Goal: Transaction & Acquisition: Purchase product/service

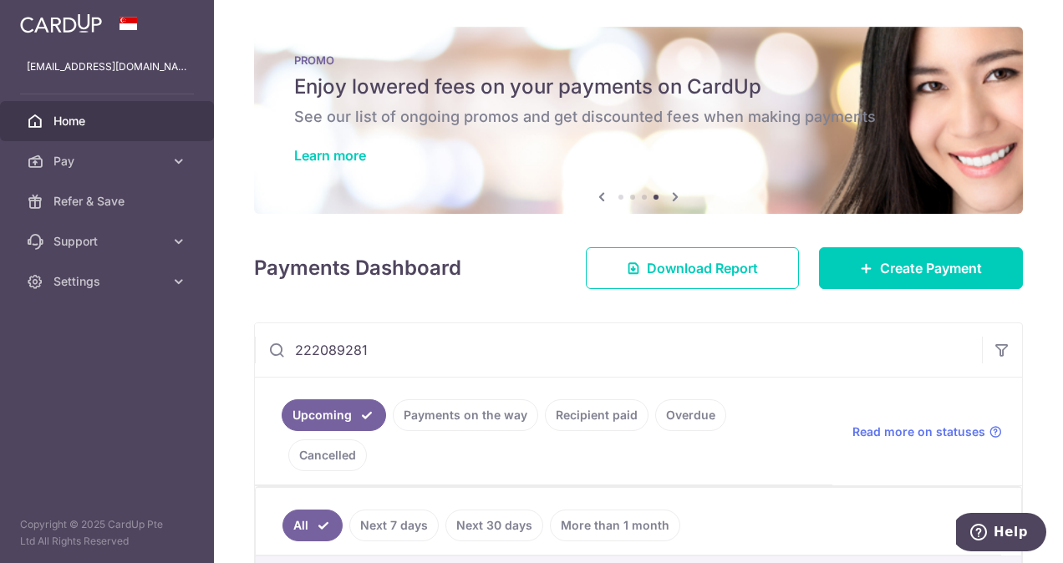
scroll to position [74, 0]
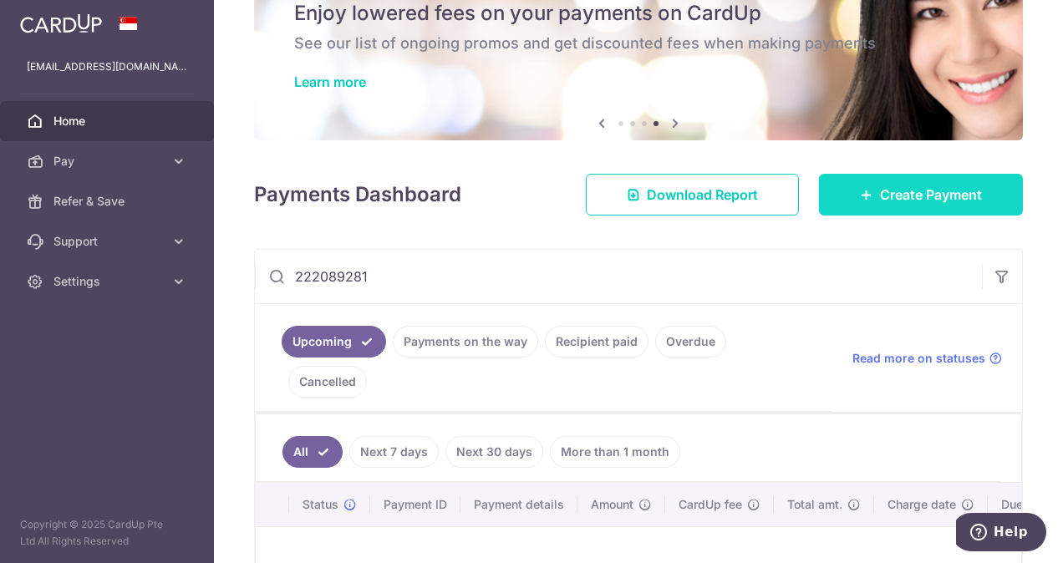
click at [907, 204] on span "Create Payment" at bounding box center [931, 195] width 102 height 20
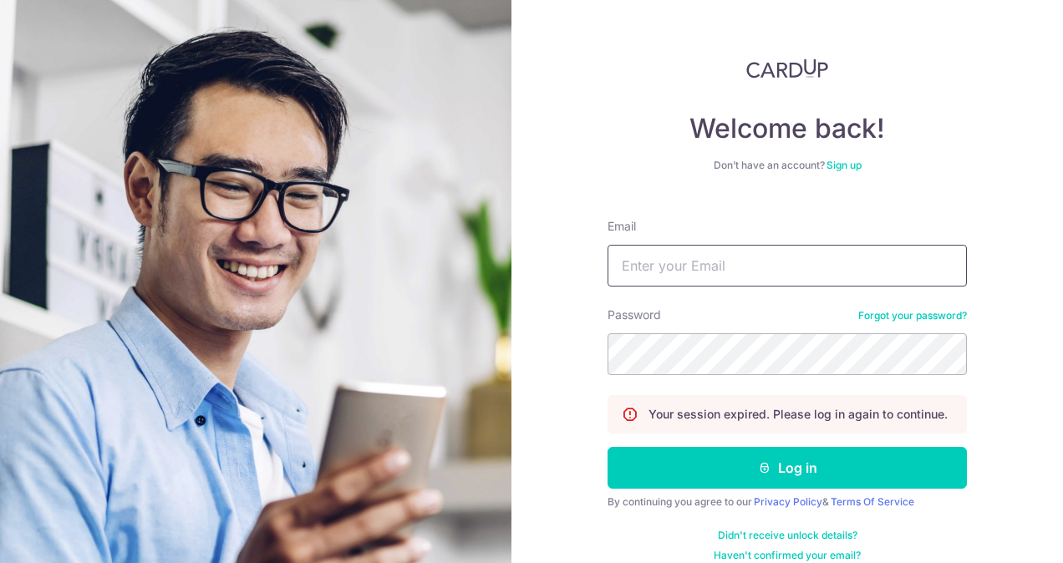
type input "[EMAIL_ADDRESS][DOMAIN_NAME]"
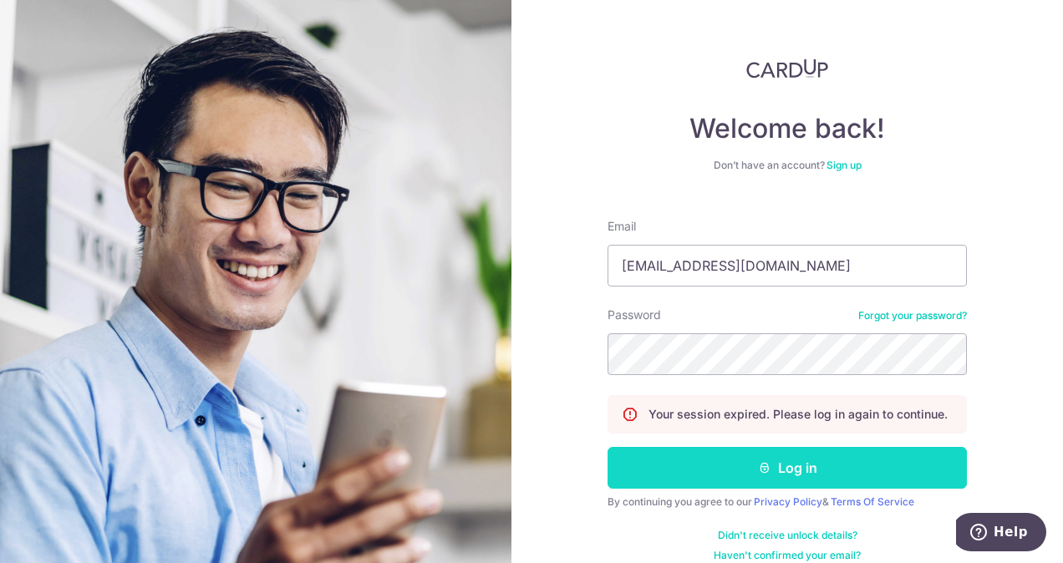
click at [803, 461] on button "Log in" at bounding box center [787, 468] width 359 height 42
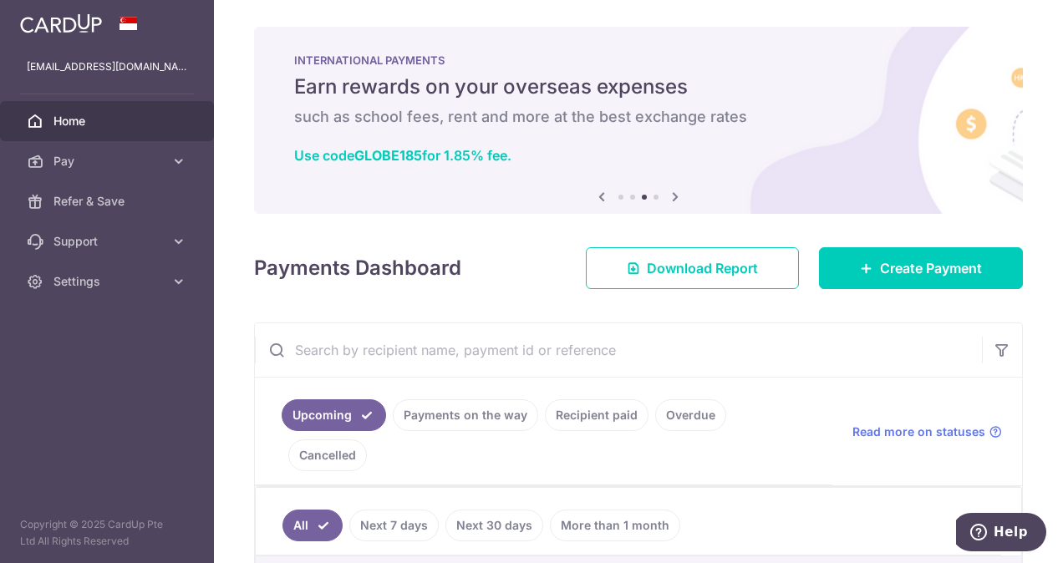
click at [470, 349] on input "text" at bounding box center [618, 351] width 727 height 54
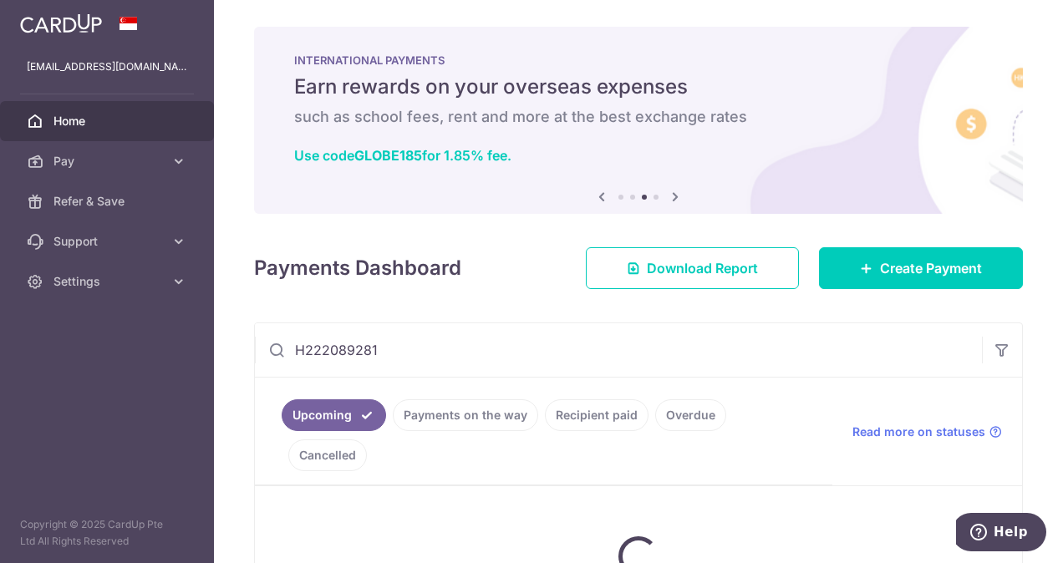
scroll to position [127, 0]
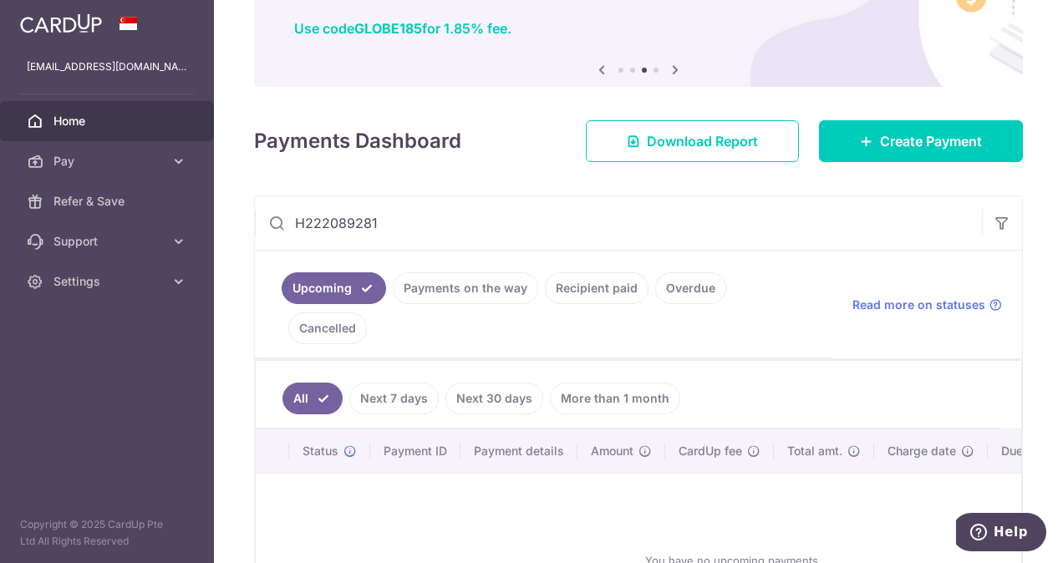
click at [310, 217] on input "H222089281" at bounding box center [618, 223] width 727 height 54
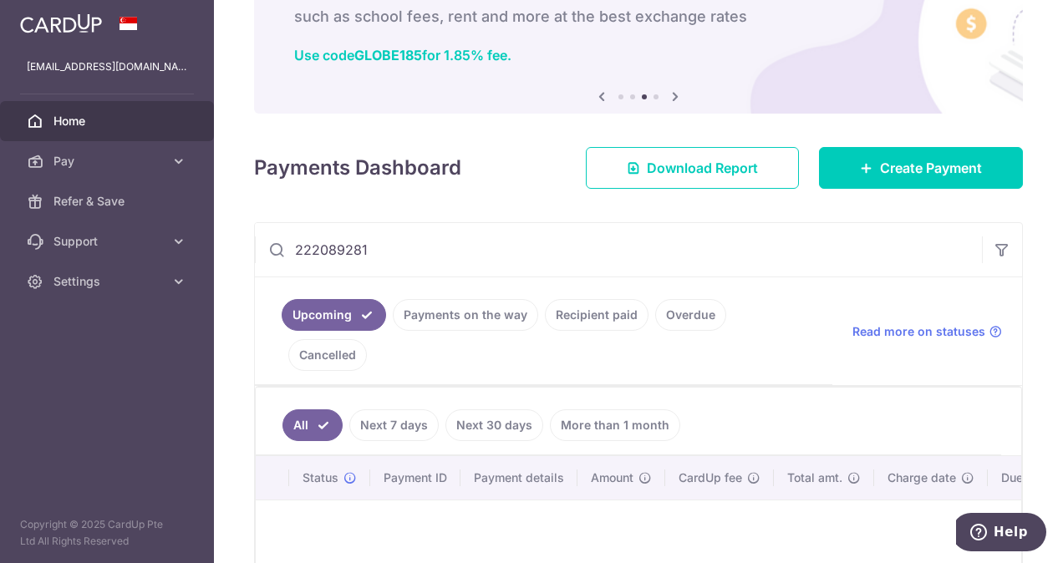
type input "222089281"
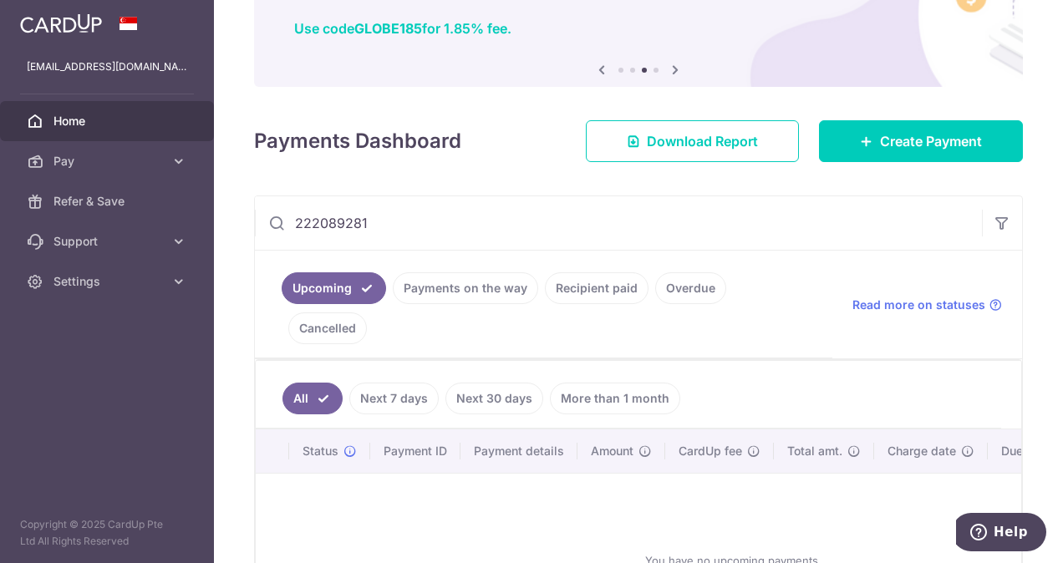
click at [600, 316] on div "Upcoming Payments on the way Recipient paid Overdue Cancelled Read more on stat…" at bounding box center [638, 305] width 767 height 109
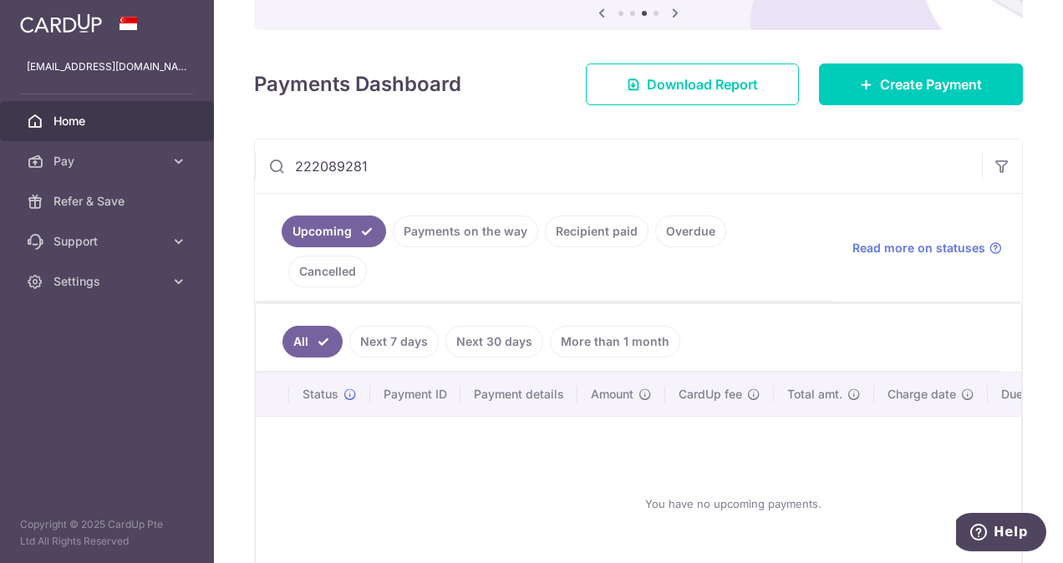
scroll to position [186, 0]
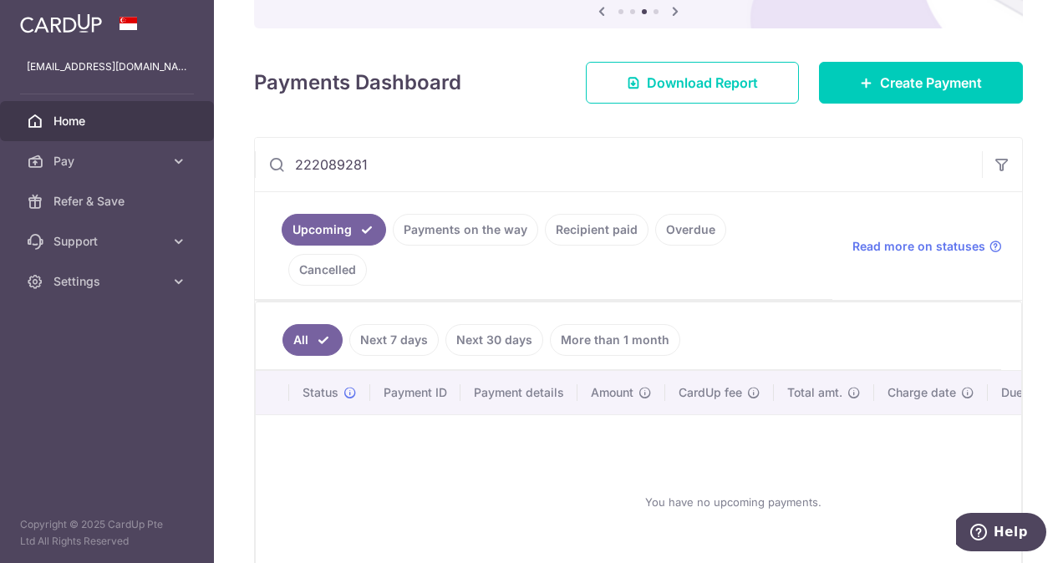
click at [599, 228] on link "Recipient paid" at bounding box center [597, 230] width 104 height 32
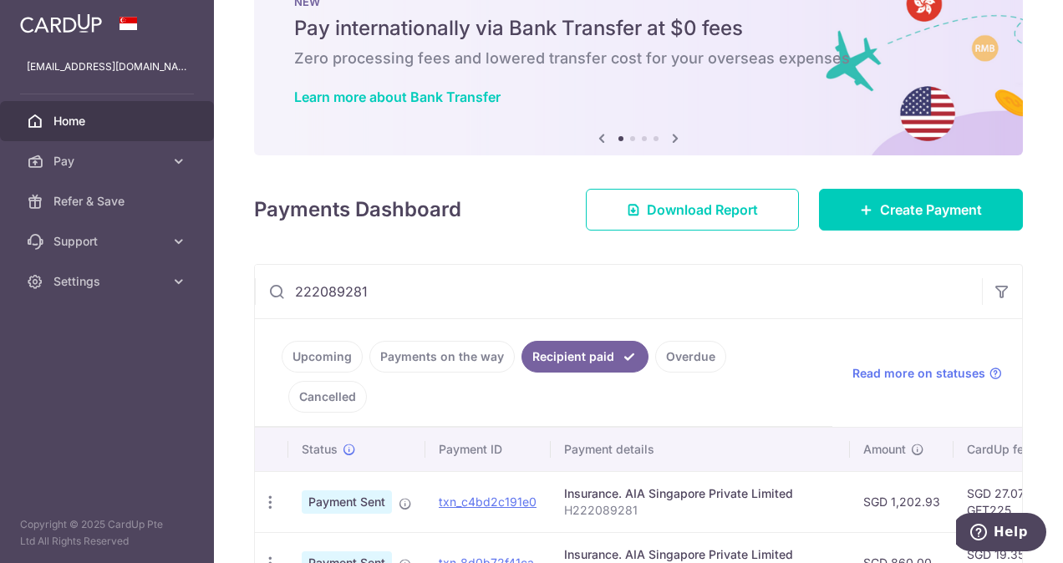
scroll to position [58, 0]
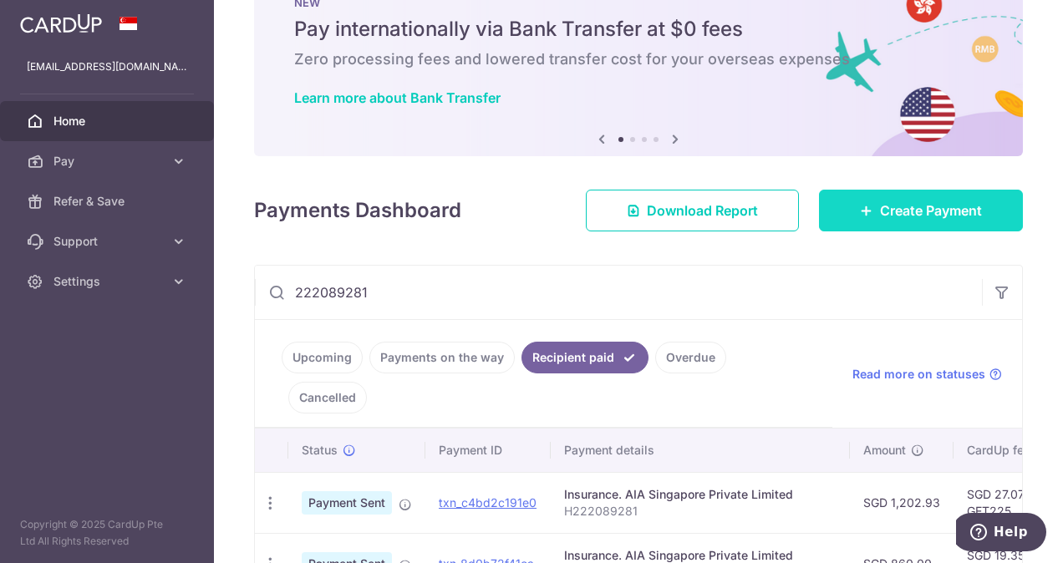
click at [893, 219] on span "Create Payment" at bounding box center [931, 211] width 102 height 20
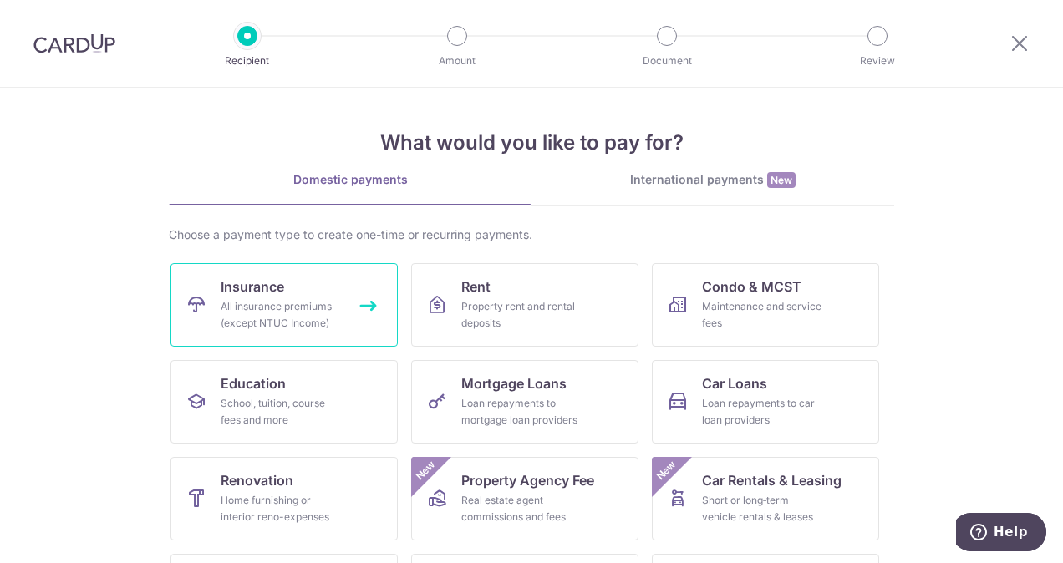
click at [311, 324] on div "All insurance premiums (except NTUC Income)" at bounding box center [281, 314] width 120 height 33
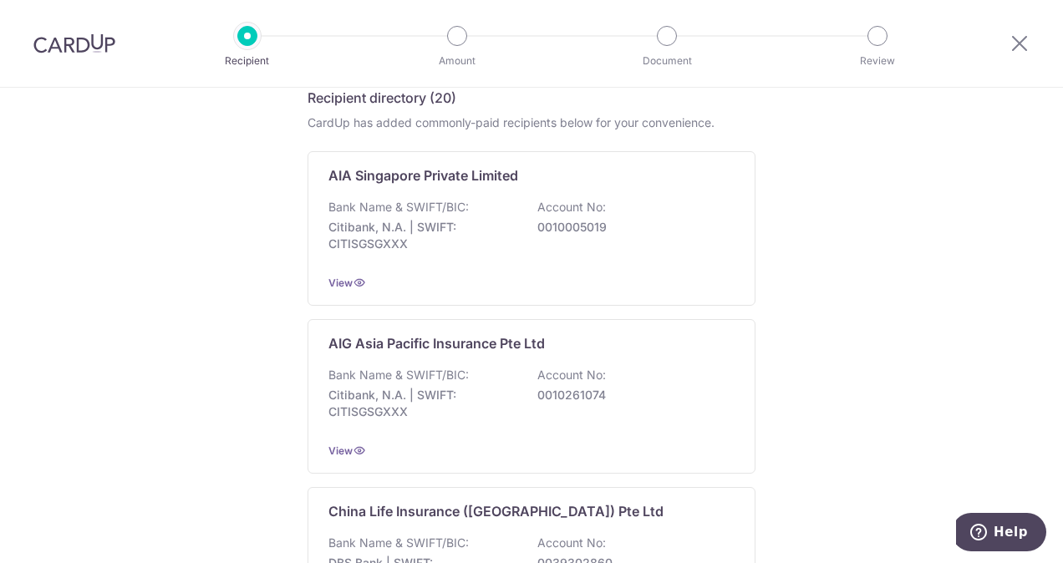
scroll to position [283, 0]
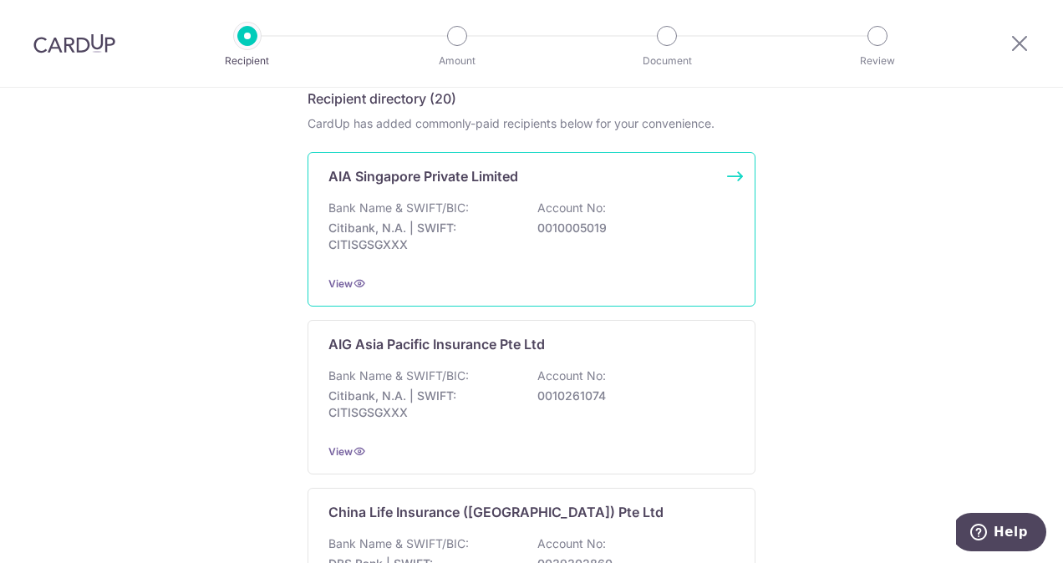
click at [513, 166] on p "AIA Singapore Private Limited" at bounding box center [424, 176] width 190 height 20
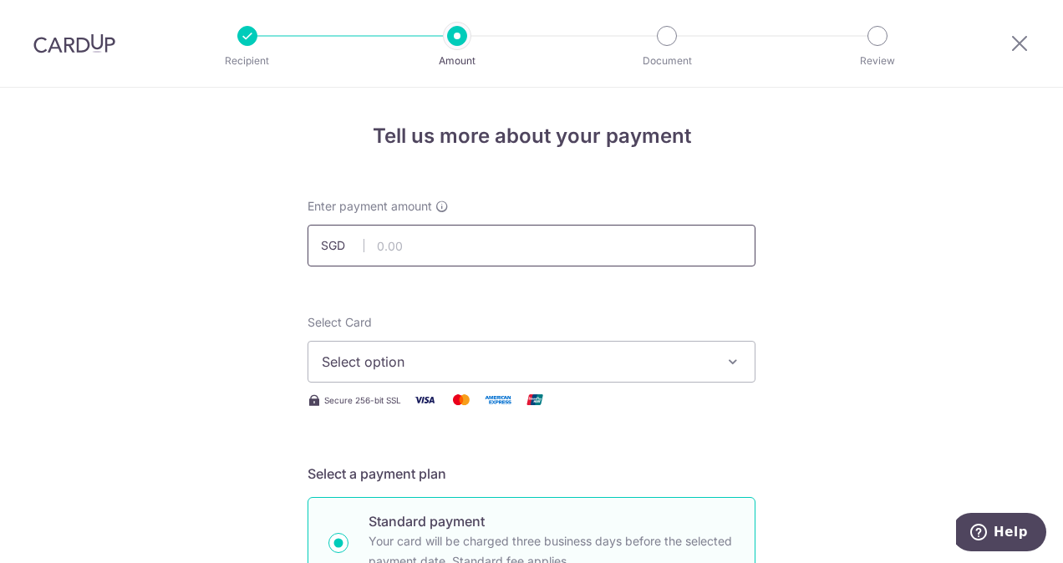
click at [443, 236] on input "text" at bounding box center [532, 246] width 448 height 42
type input "1,202.74"
click at [410, 370] on span "Select option" at bounding box center [517, 362] width 390 height 20
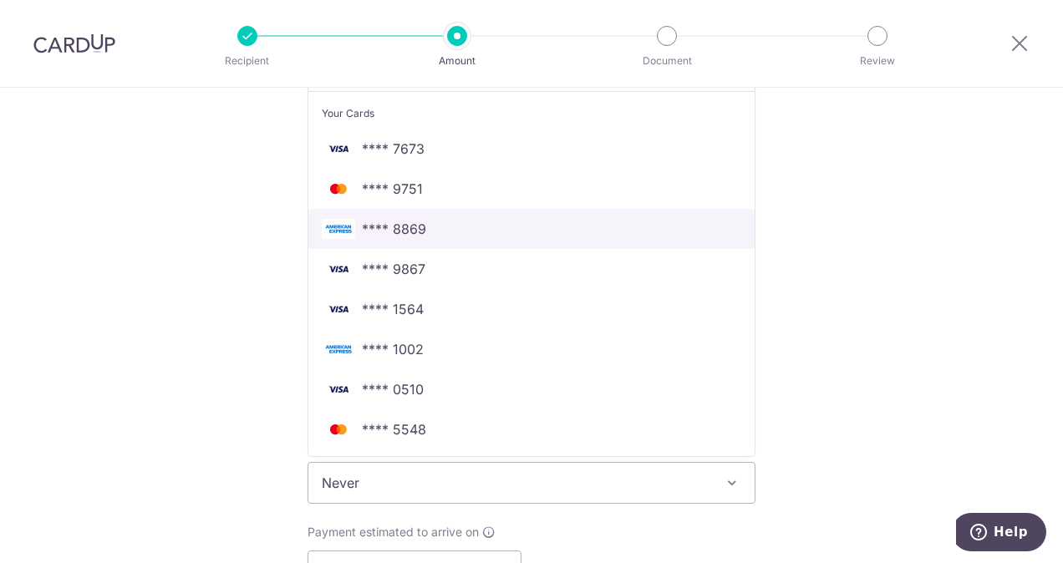
scroll to position [334, 0]
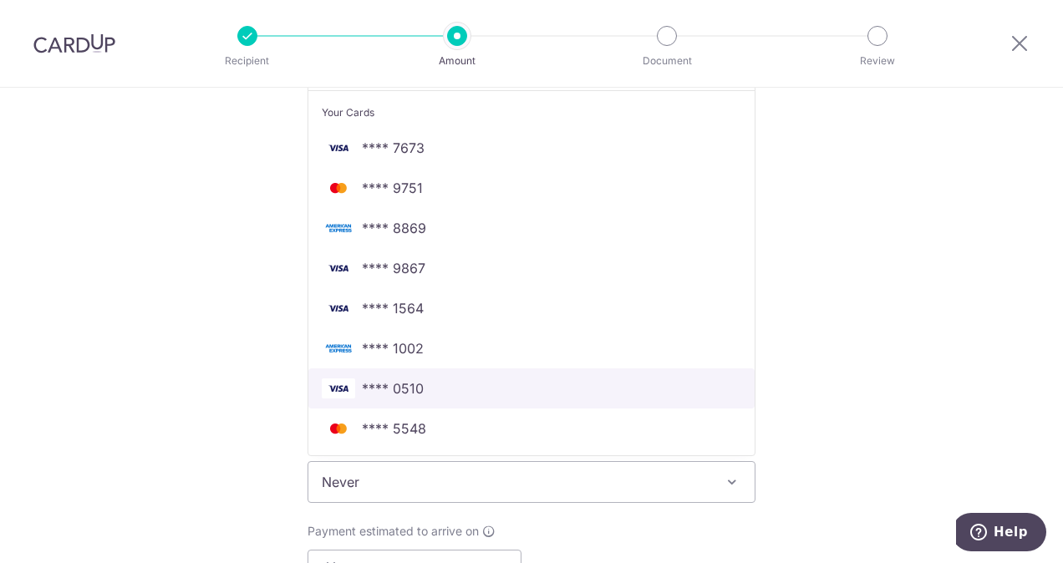
click at [519, 386] on span "**** 0510" at bounding box center [532, 389] width 420 height 20
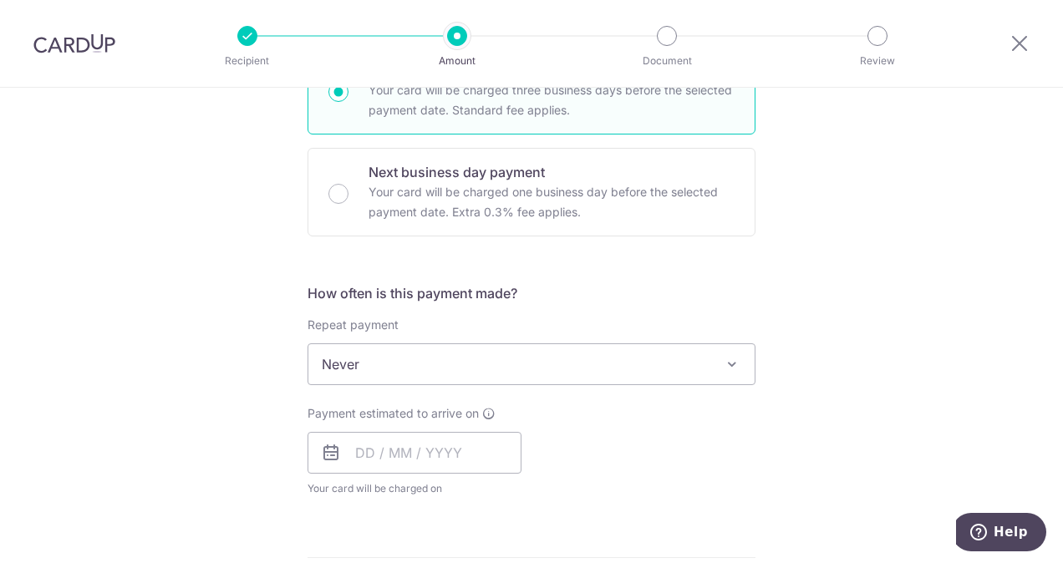
scroll to position [453, 0]
click at [471, 356] on span "Never" at bounding box center [531, 363] width 446 height 40
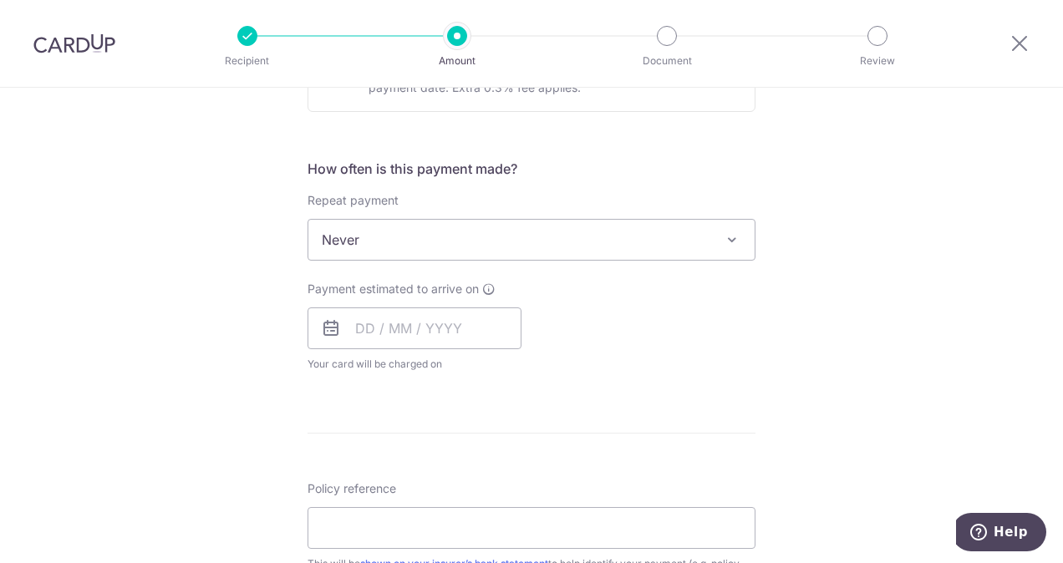
scroll to position [577, 0]
click at [401, 328] on input "text" at bounding box center [415, 328] width 214 height 42
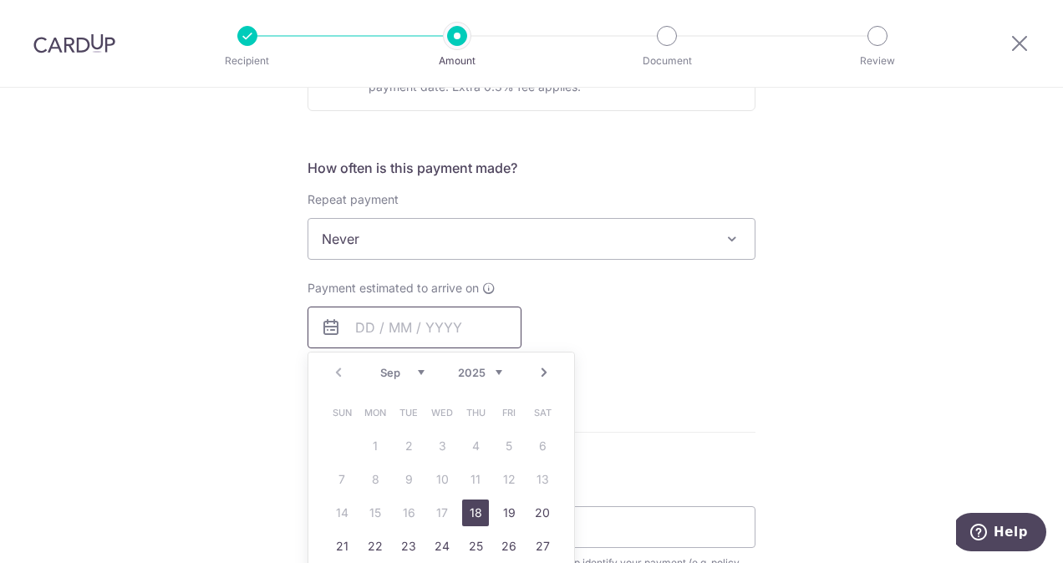
scroll to position [612, 0]
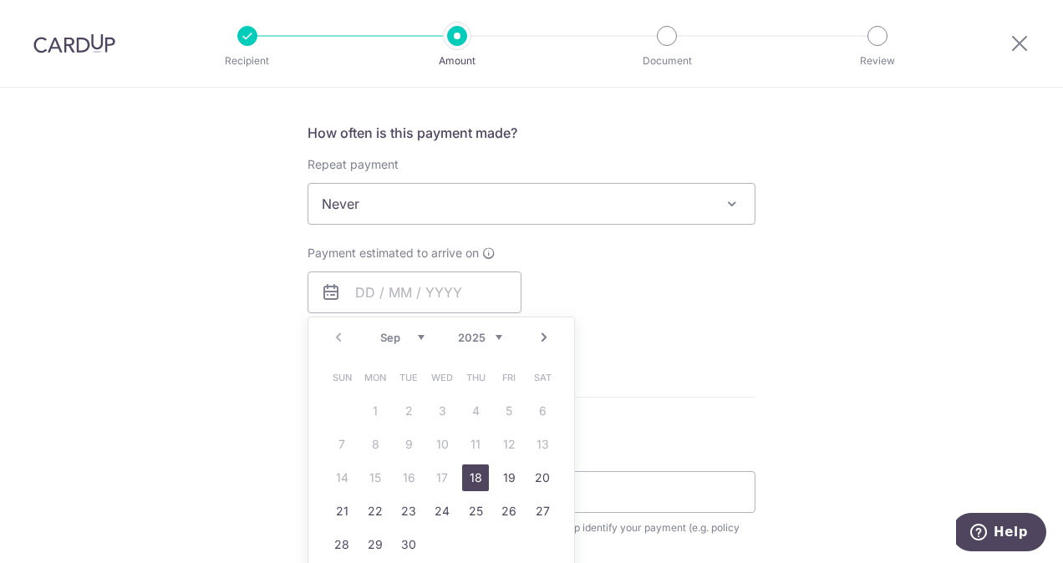
click at [476, 479] on link "18" at bounding box center [475, 478] width 27 height 27
type input "18/09/2025"
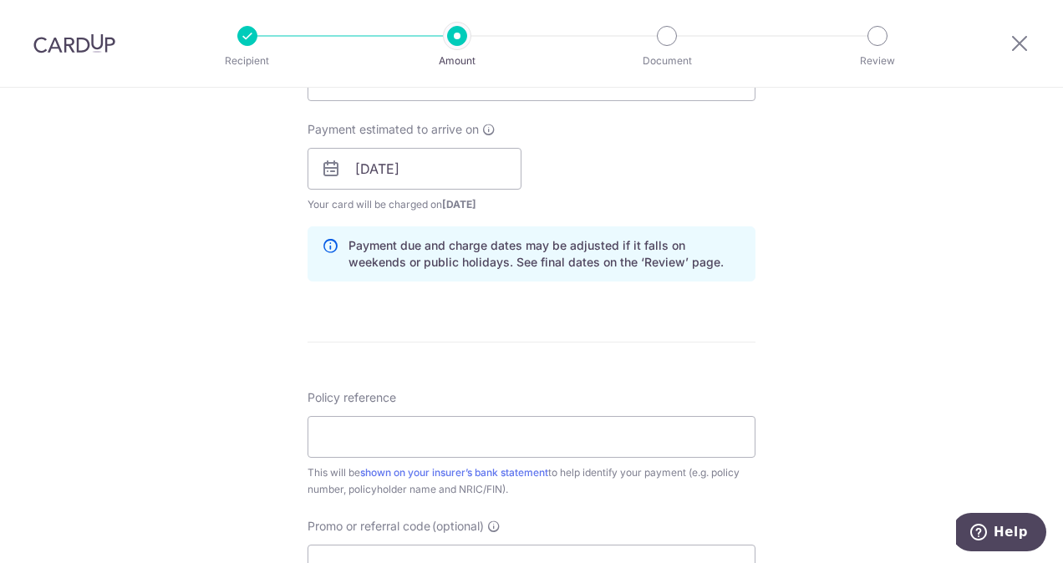
scroll to position [738, 0]
drag, startPoint x: 430, startPoint y: 431, endPoint x: 395, endPoint y: 415, distance: 38.5
click at [395, 415] on input "Policy reference" at bounding box center [532, 435] width 448 height 42
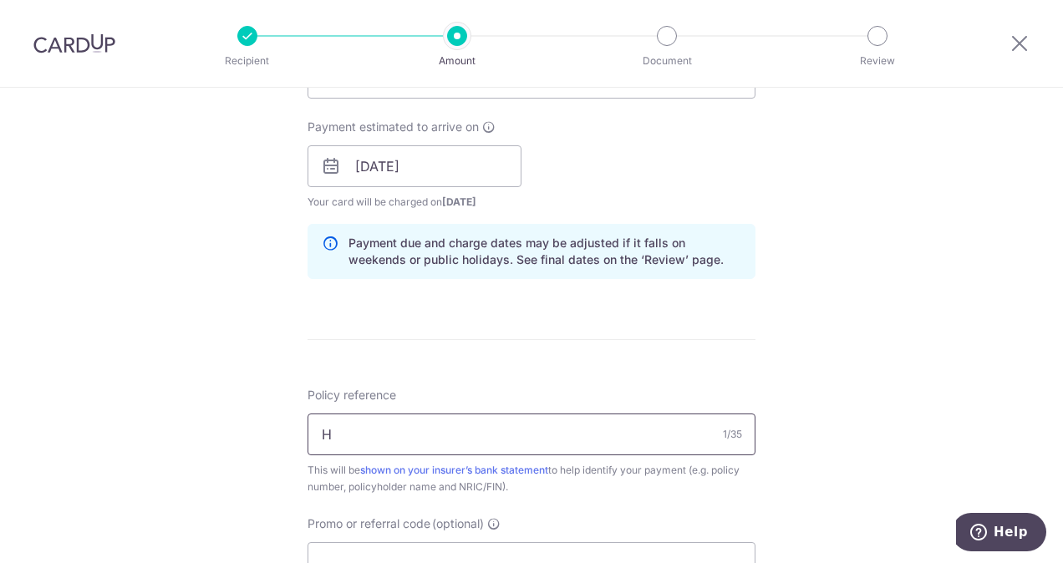
type input "H222089281"
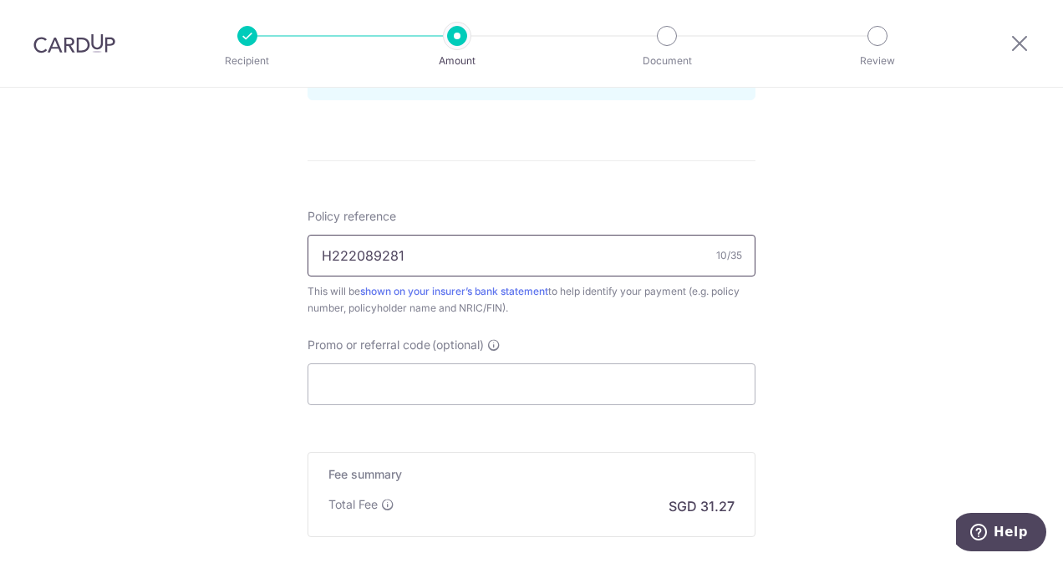
scroll to position [918, 0]
click at [440, 393] on input "Promo or referral code (optional)" at bounding box center [532, 384] width 448 height 42
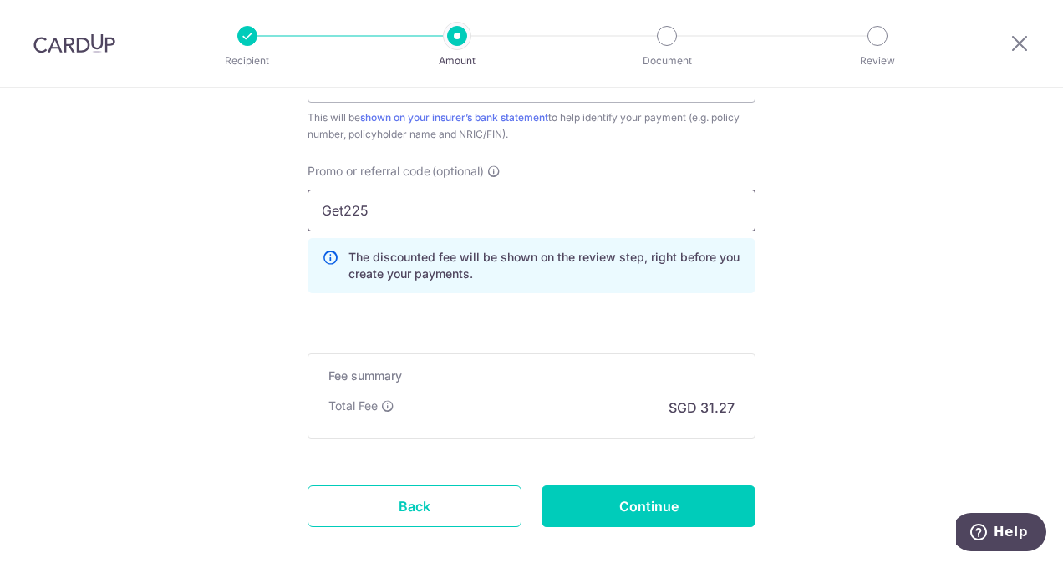
scroll to position [1093, 0]
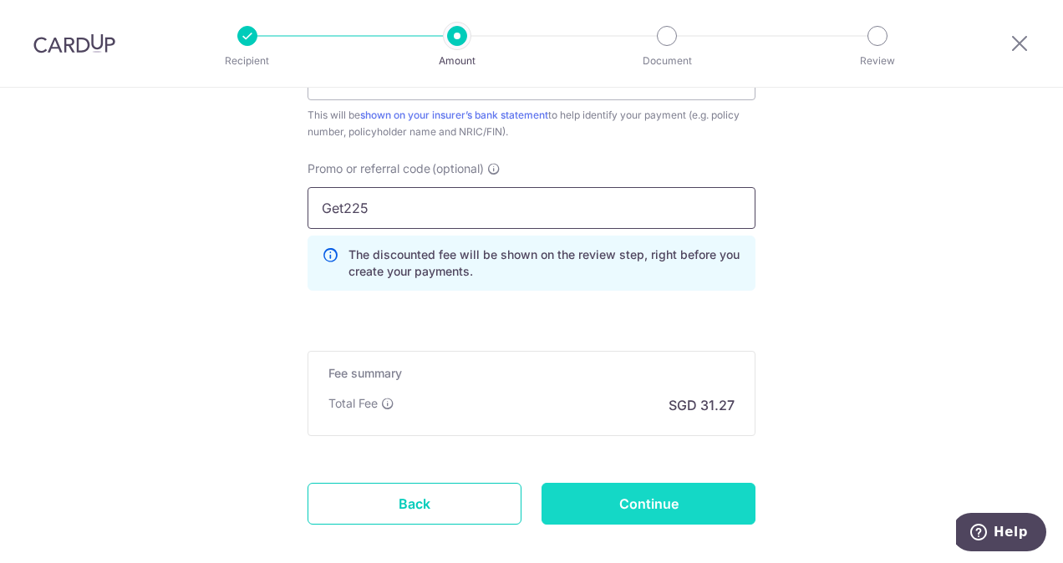
type input "Get225"
click at [699, 508] on input "Continue" at bounding box center [649, 504] width 214 height 42
type input "Create Schedule"
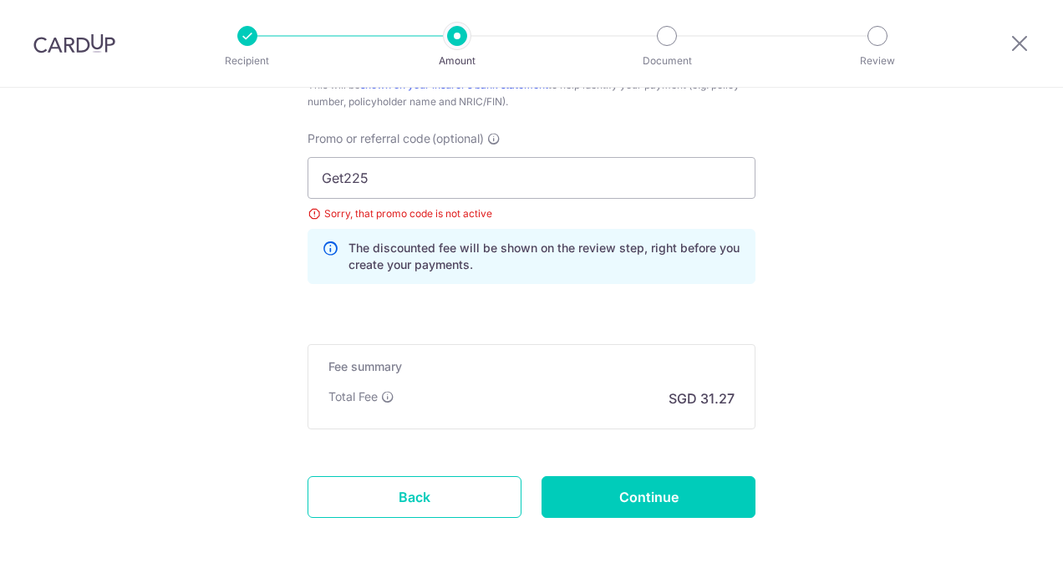
scroll to position [1117, 0]
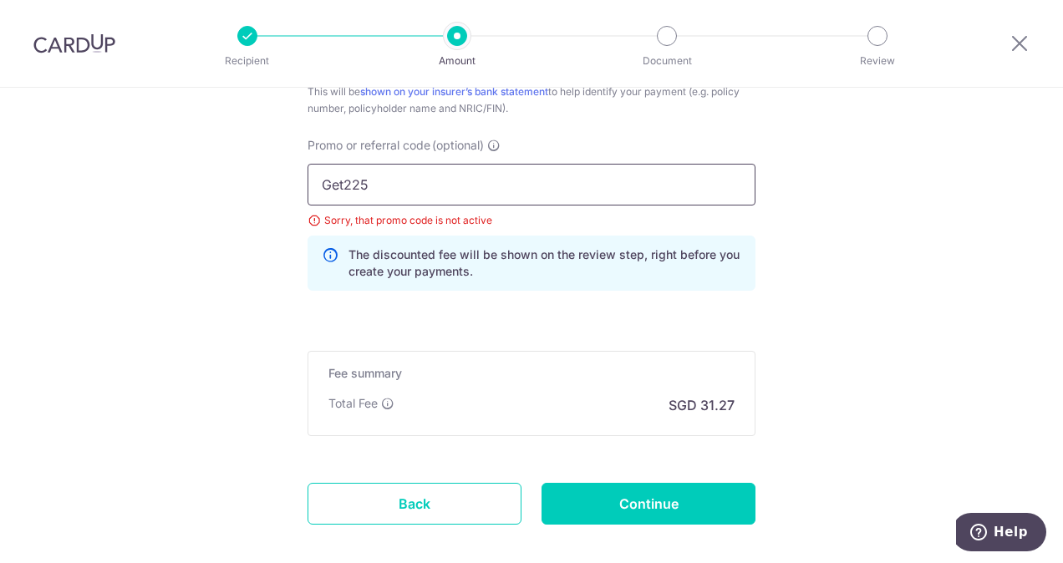
drag, startPoint x: 341, startPoint y: 186, endPoint x: 241, endPoint y: 201, distance: 101.4
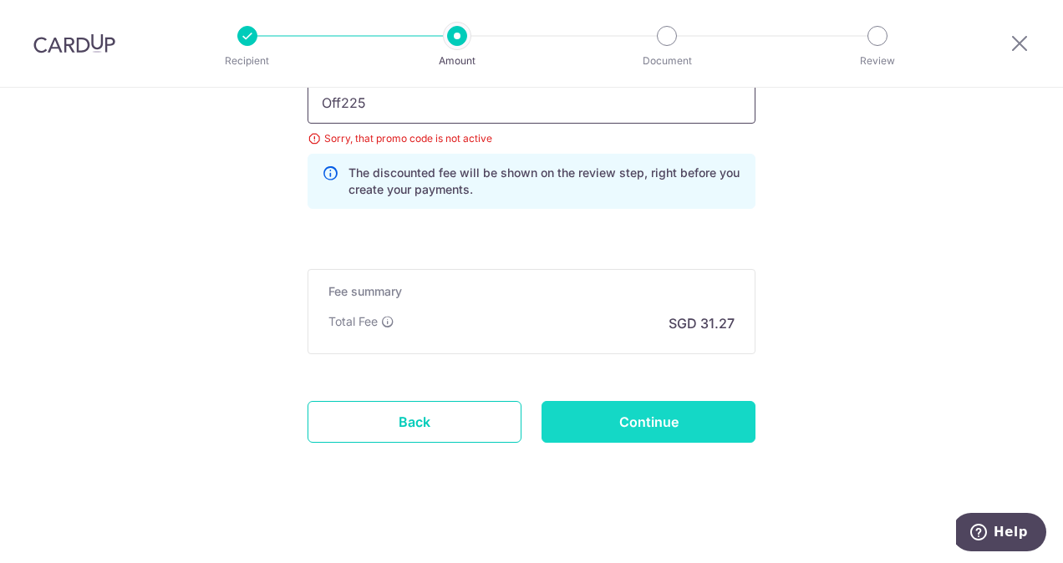
type input "Off225"
click at [681, 420] on input "Continue" at bounding box center [649, 422] width 214 height 42
type input "Update Schedule"
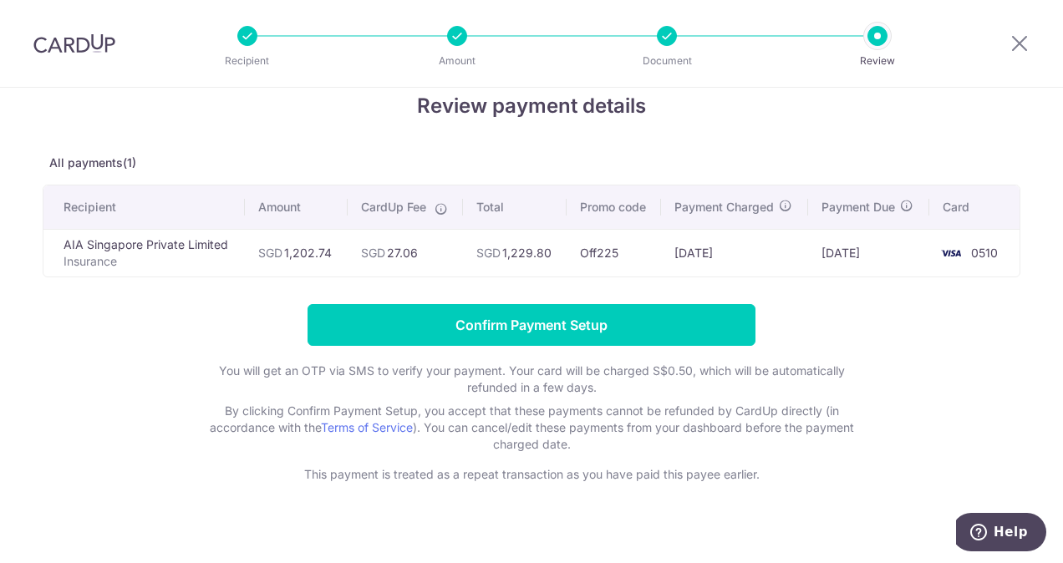
scroll to position [47, 0]
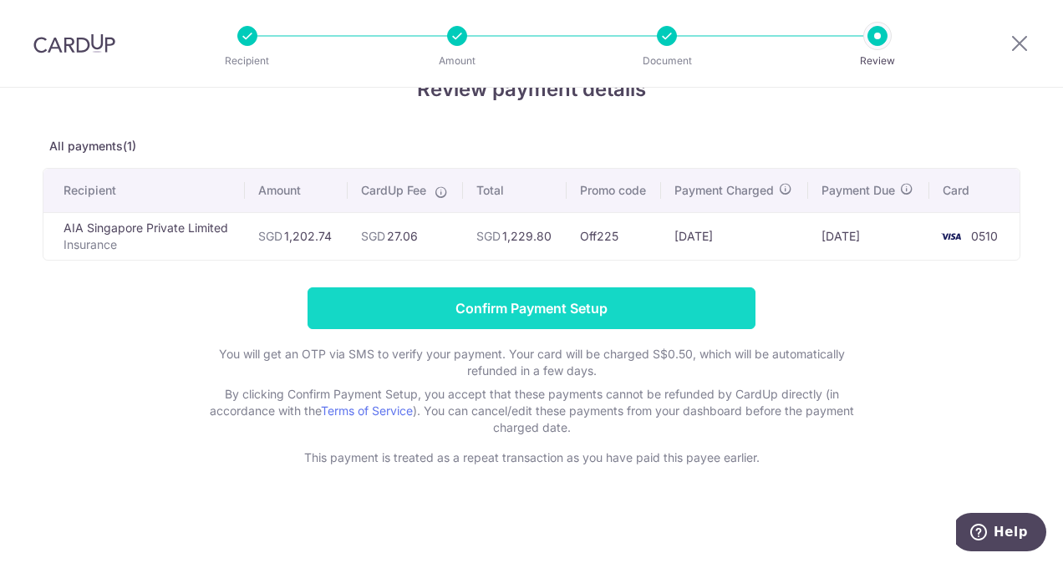
click at [497, 294] on input "Confirm Payment Setup" at bounding box center [532, 309] width 448 height 42
